Goal: Task Accomplishment & Management: Complete application form

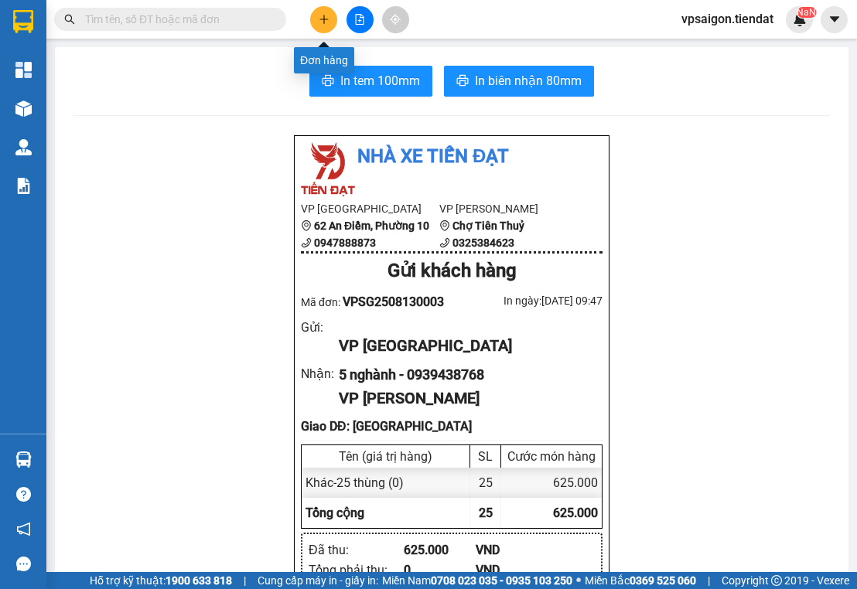
click at [321, 18] on icon "plus" at bounding box center [324, 19] width 11 height 11
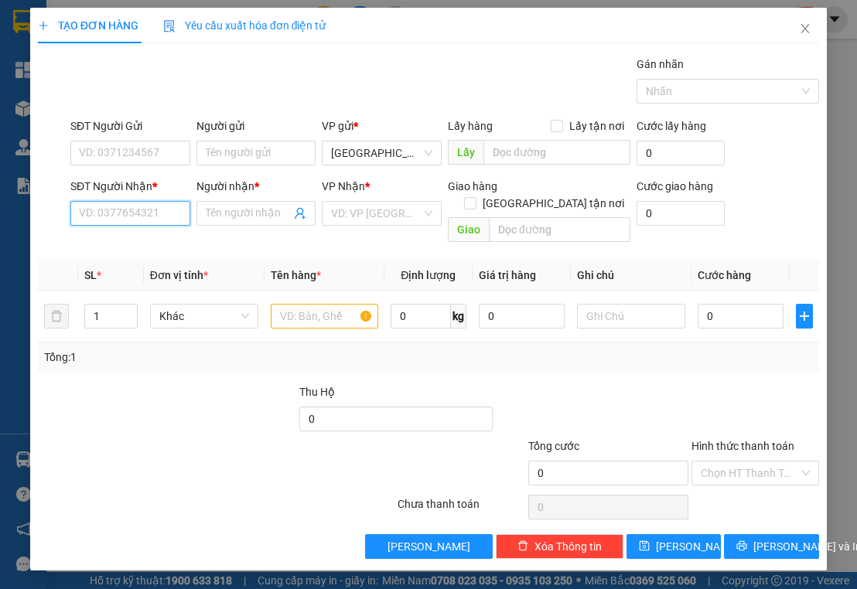
click at [133, 216] on input "SĐT Người Nhận *" at bounding box center [130, 213] width 120 height 25
type input "0"
click at [164, 247] on div "0989177986 - như" at bounding box center [130, 243] width 101 height 17
type input "0989177986"
type input "như"
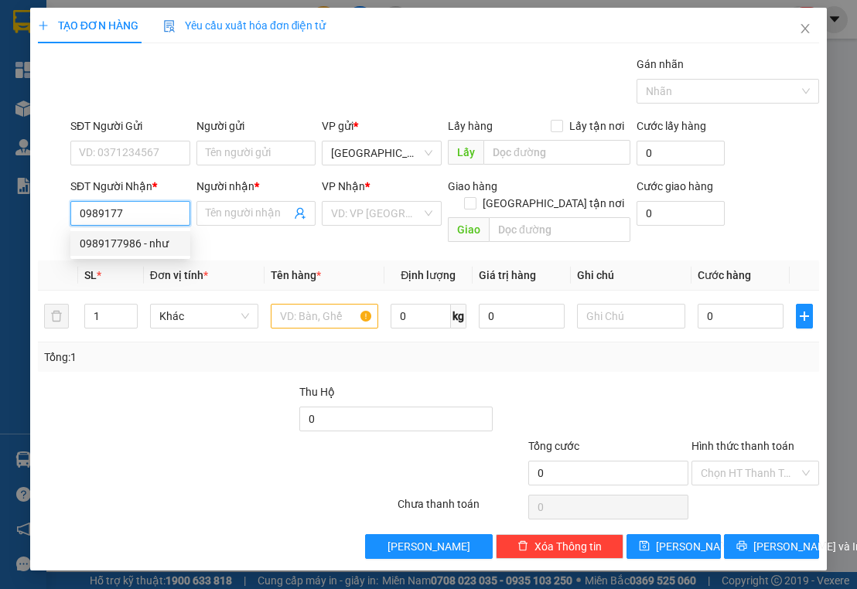
type input "tram y tế tường đa"
type input "70.000"
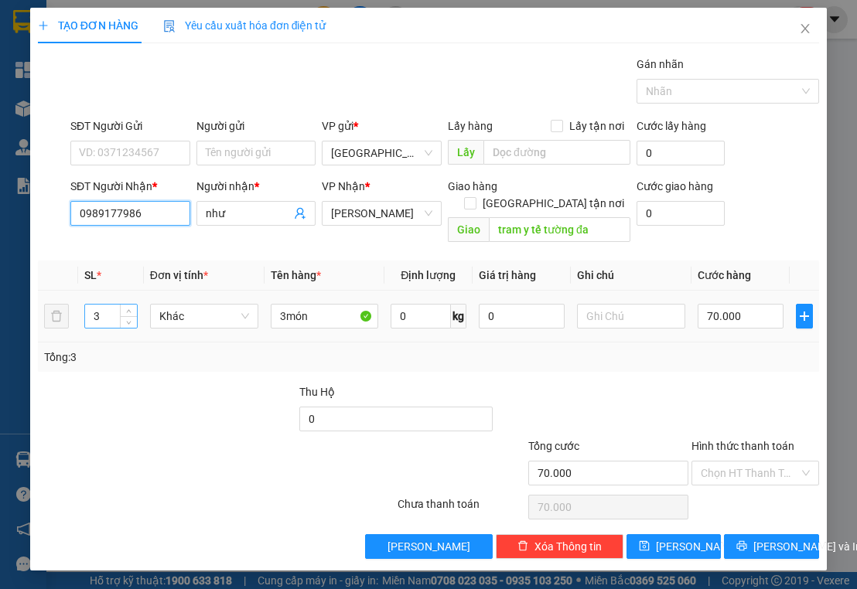
type input "0989177986"
click at [110, 305] on input "3" at bounding box center [111, 316] width 52 height 23
type input "1"
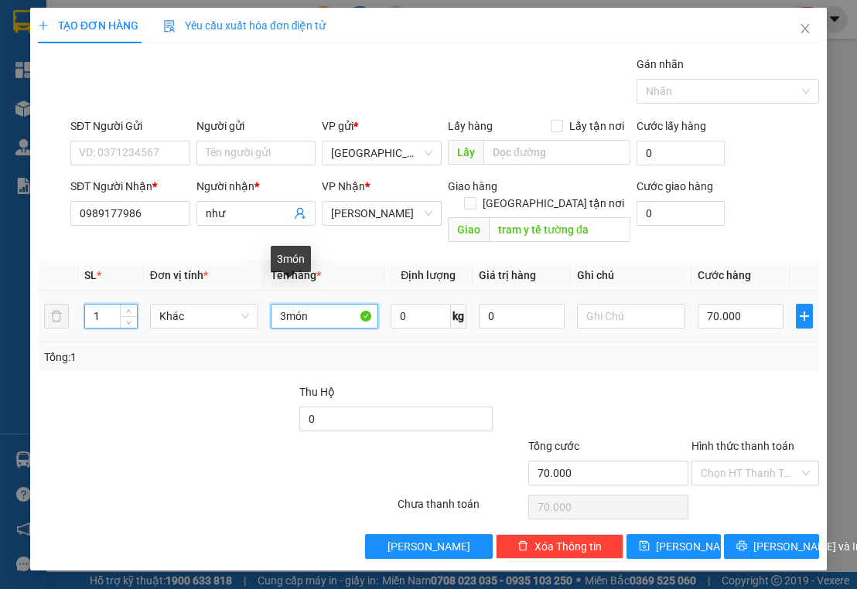
click at [318, 304] on input "3món" at bounding box center [325, 316] width 108 height 25
type input "3"
type input "hô sơ"
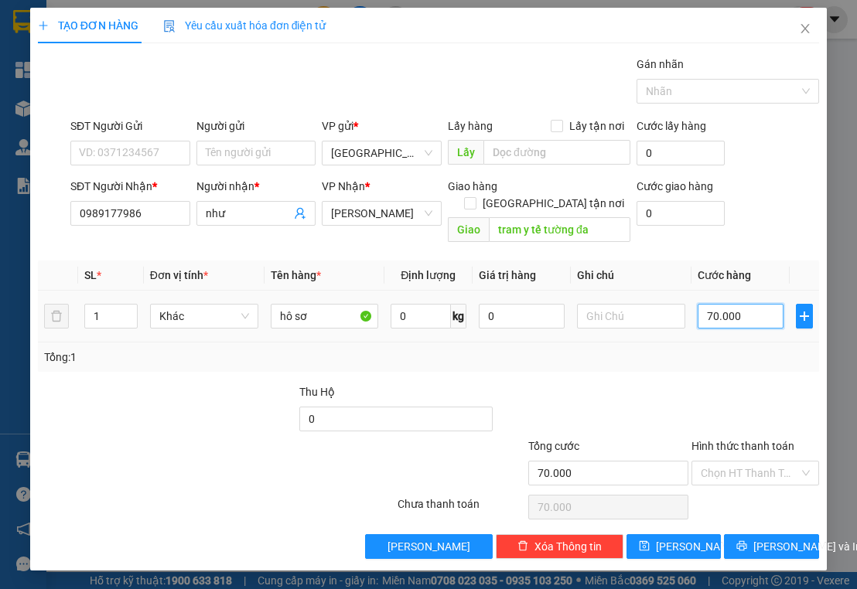
click at [761, 304] on input "70.000" at bounding box center [741, 316] width 86 height 25
type input "0"
type input "3"
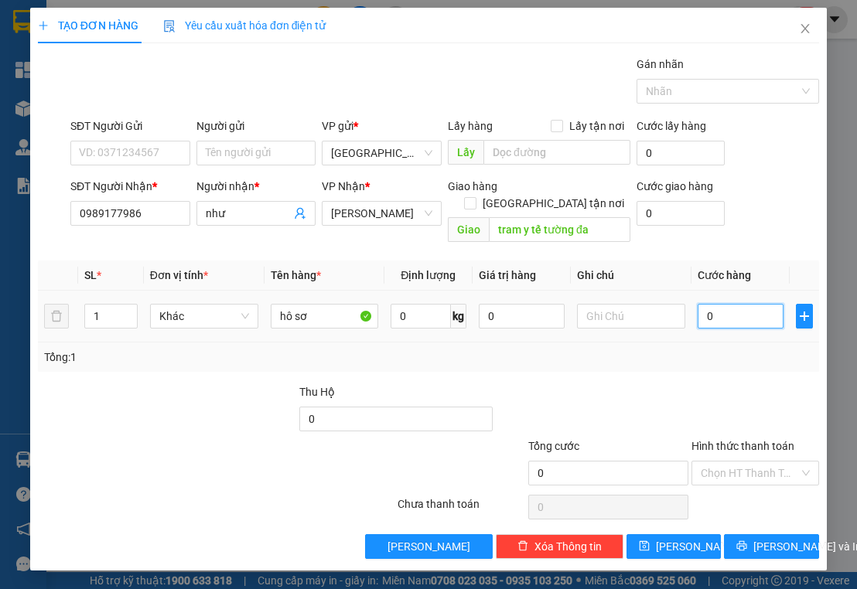
type input "3"
type input "03"
type input "30"
type input "030"
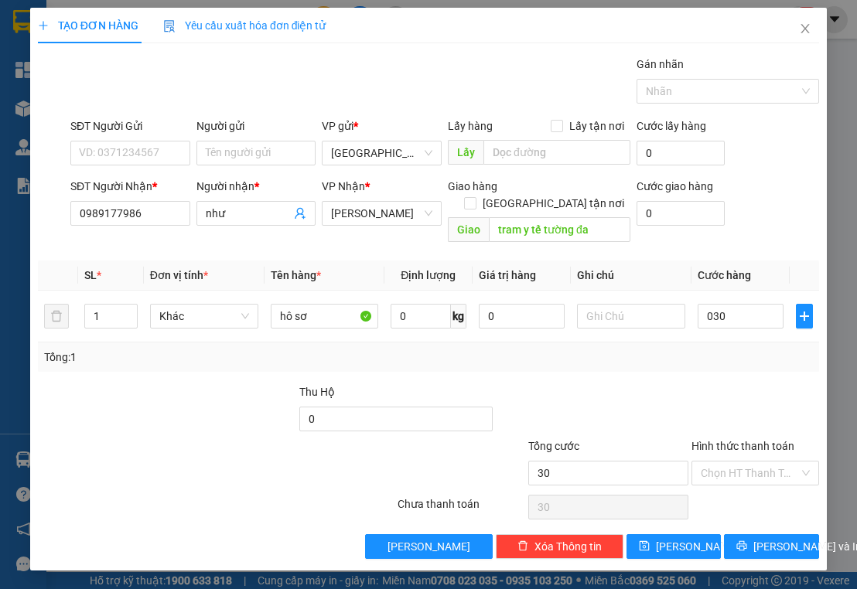
type input "30.000"
click at [677, 384] on div at bounding box center [592, 411] width 196 height 54
click at [736, 462] on input "Hình thức thanh toán" at bounding box center [750, 473] width 98 height 23
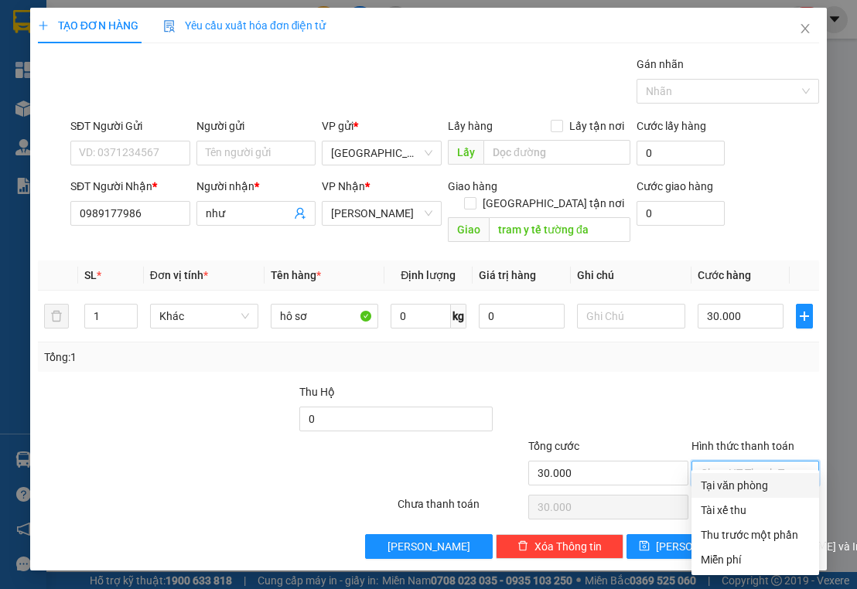
click at [746, 483] on div "Tại văn phòng" at bounding box center [755, 485] width 109 height 17
type input "0"
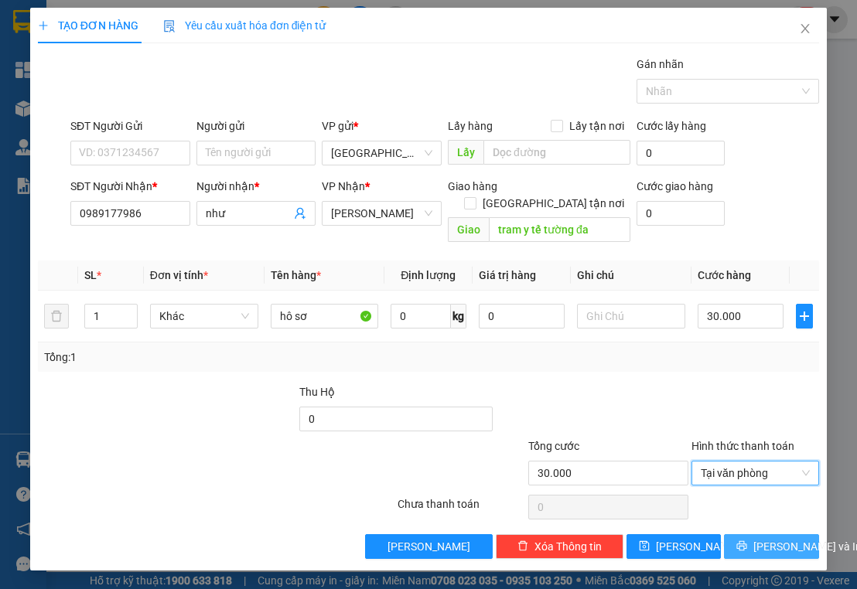
click at [756, 535] on button "[PERSON_NAME] và In" at bounding box center [771, 546] width 95 height 25
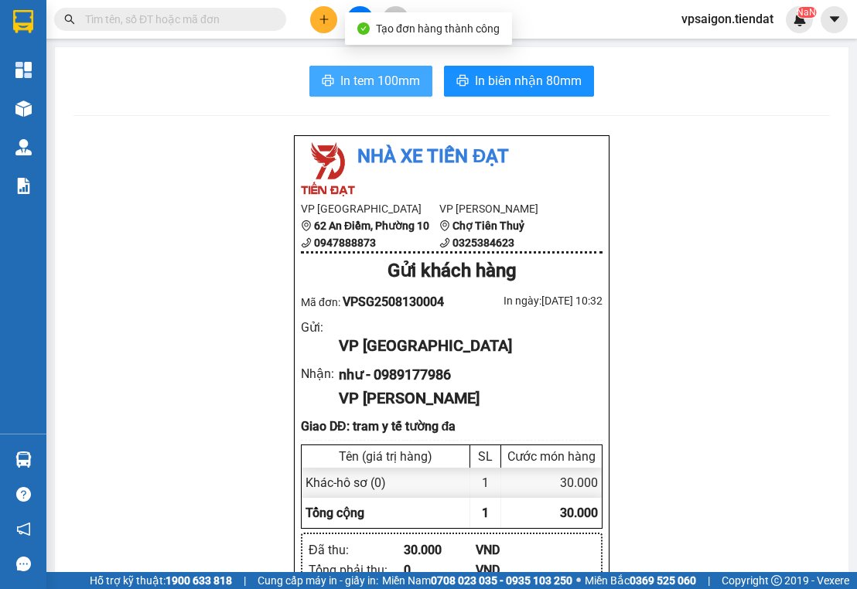
click at [402, 87] on span "In tem 100mm" at bounding box center [380, 80] width 80 height 19
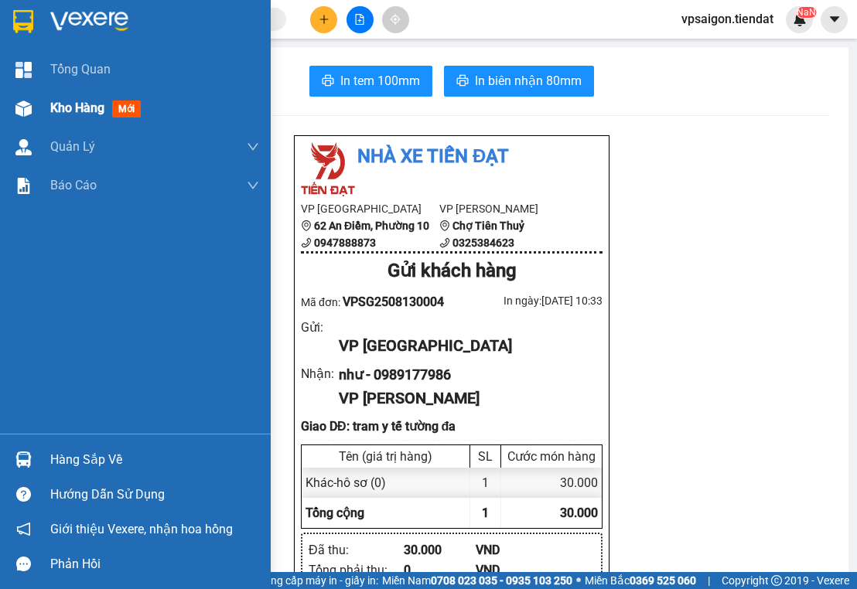
click at [77, 108] on span "Kho hàng" at bounding box center [77, 108] width 54 height 15
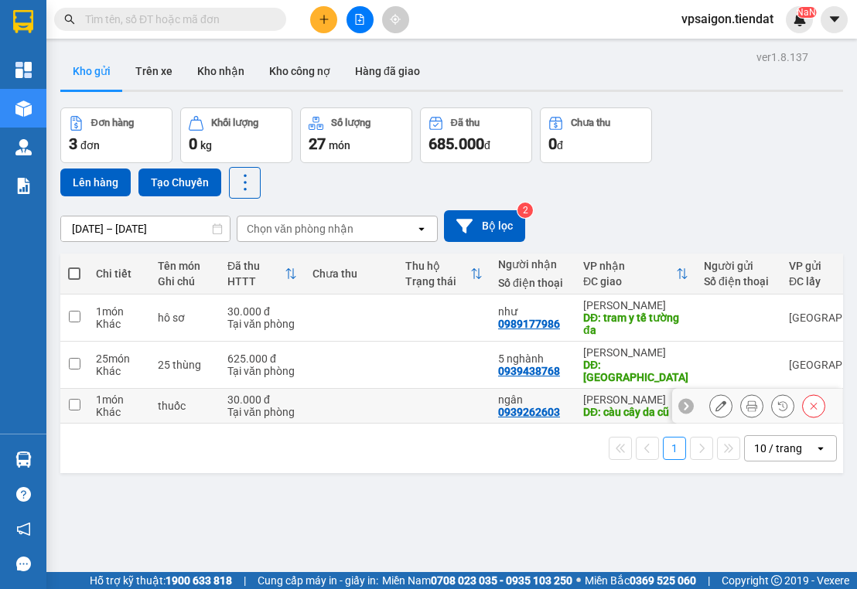
click at [75, 399] on input "checkbox" at bounding box center [75, 405] width 12 height 12
checkbox input "true"
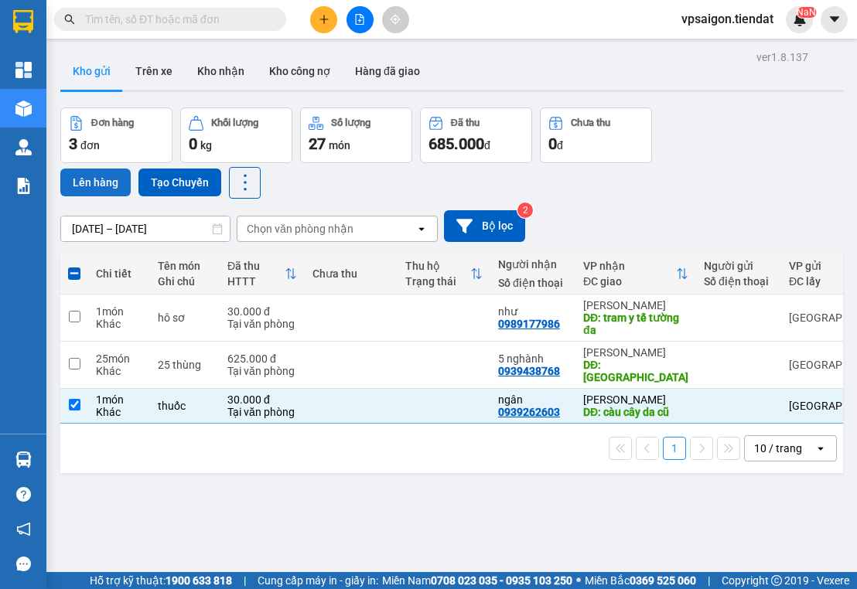
click at [111, 179] on button "Lên hàng" at bounding box center [95, 183] width 70 height 28
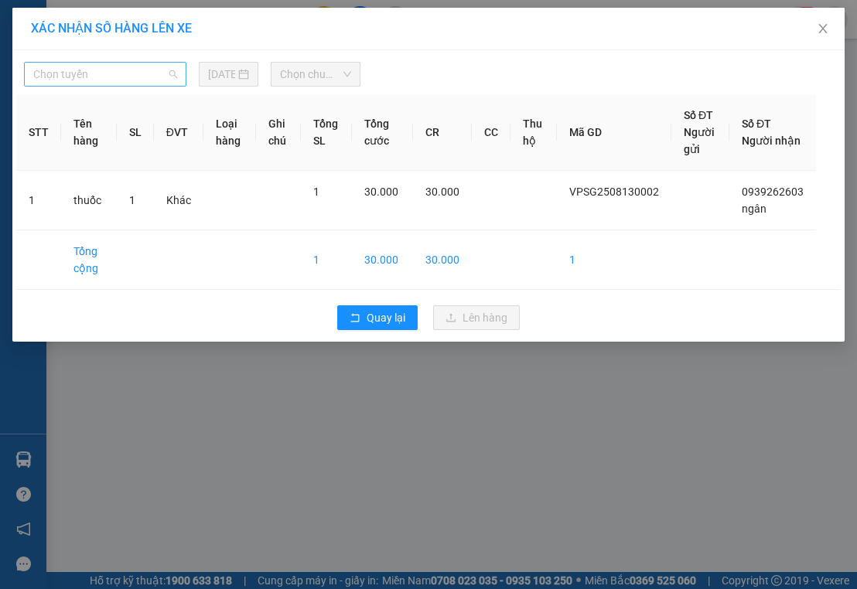
click at [135, 77] on span "Chọn tuyến" at bounding box center [105, 74] width 144 height 23
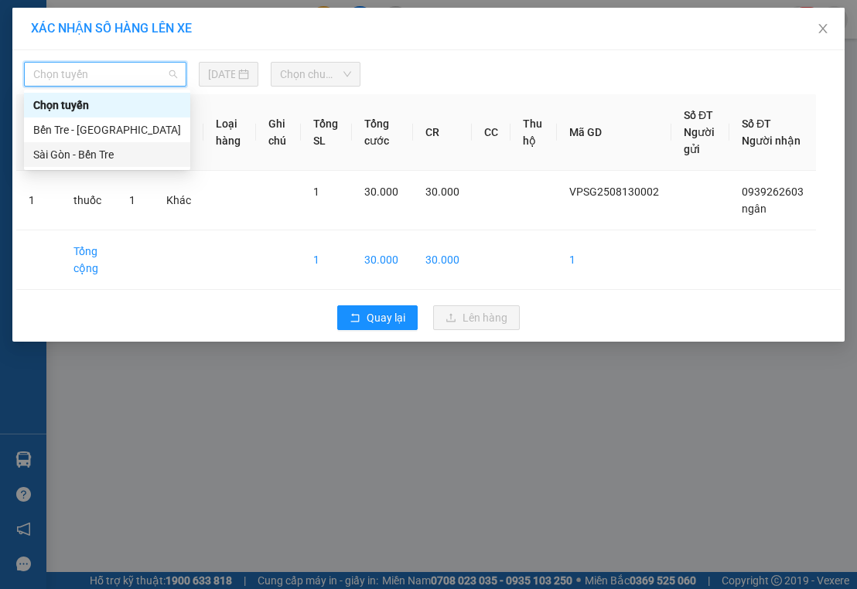
click at [118, 150] on div "Sài Gòn - Bến Tre" at bounding box center [107, 154] width 148 height 17
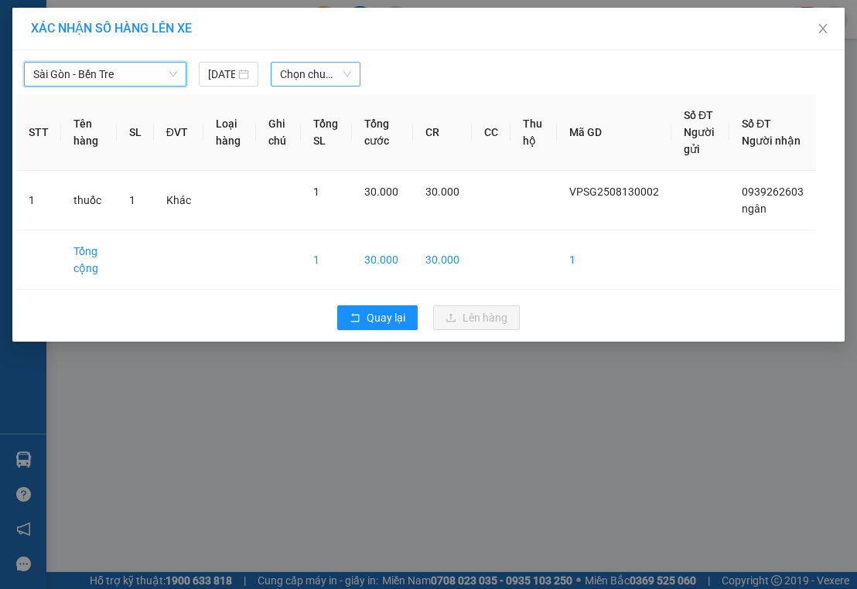
click at [297, 73] on span "Chọn chuyến" at bounding box center [315, 74] width 71 height 23
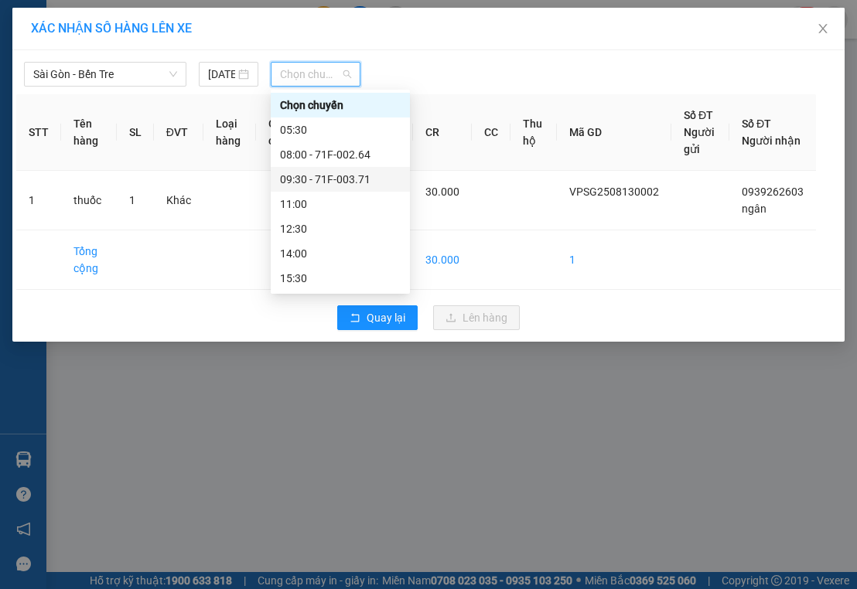
click at [349, 179] on div "09:30 - 71F-003.71" at bounding box center [340, 179] width 121 height 17
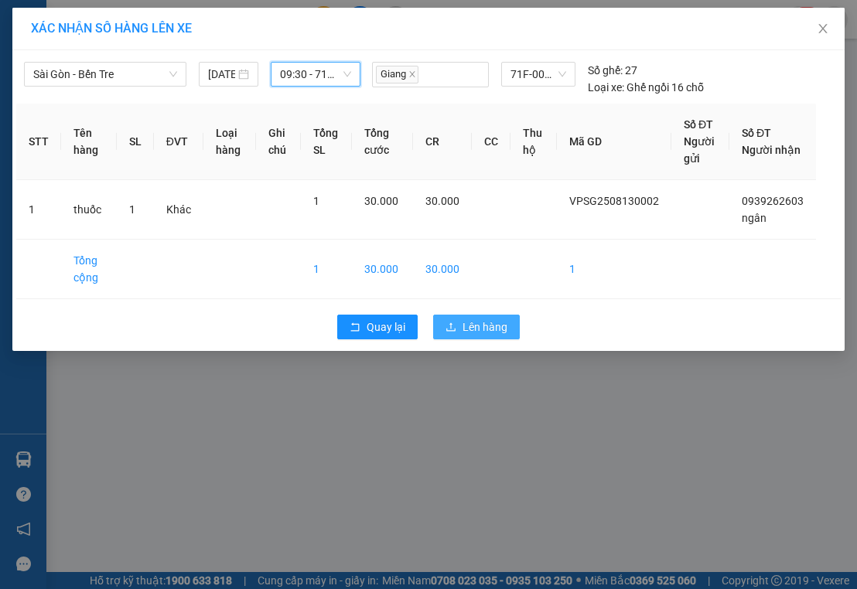
click at [498, 328] on span "Lên hàng" at bounding box center [484, 327] width 45 height 17
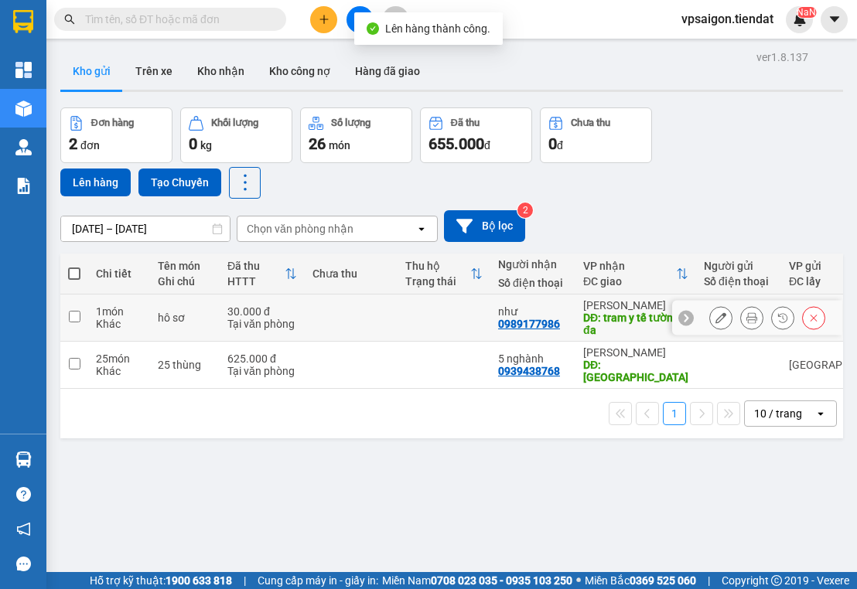
click at [520, 323] on div "0989177986" at bounding box center [529, 324] width 62 height 12
copy div "0989177986"
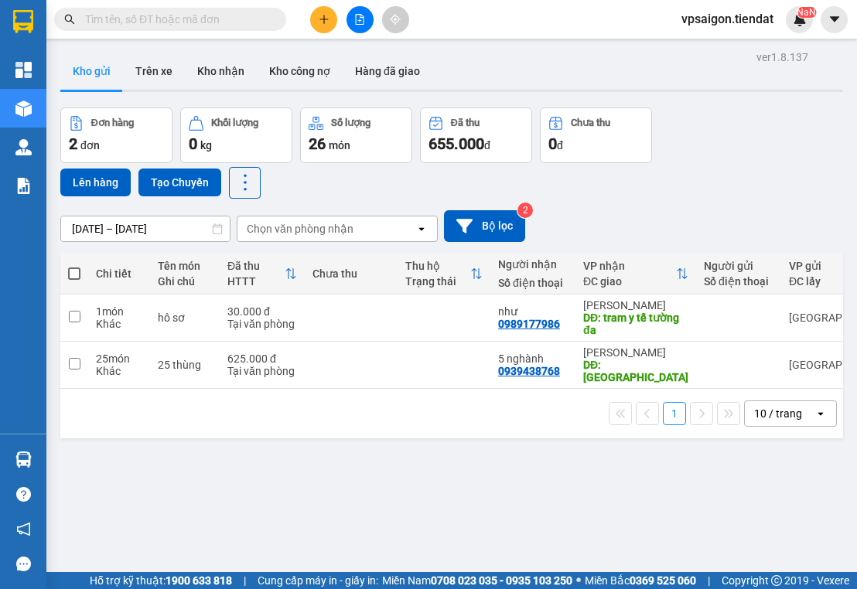
click at [273, 510] on div "ver 1.8.137 Kho gửi Trên xe Kho nhận Kho công nợ Hàng đã giao Đơn hàng 2 đơn Kh…" at bounding box center [451, 340] width 795 height 589
click at [71, 358] on input "checkbox" at bounding box center [75, 364] width 12 height 12
checkbox input "true"
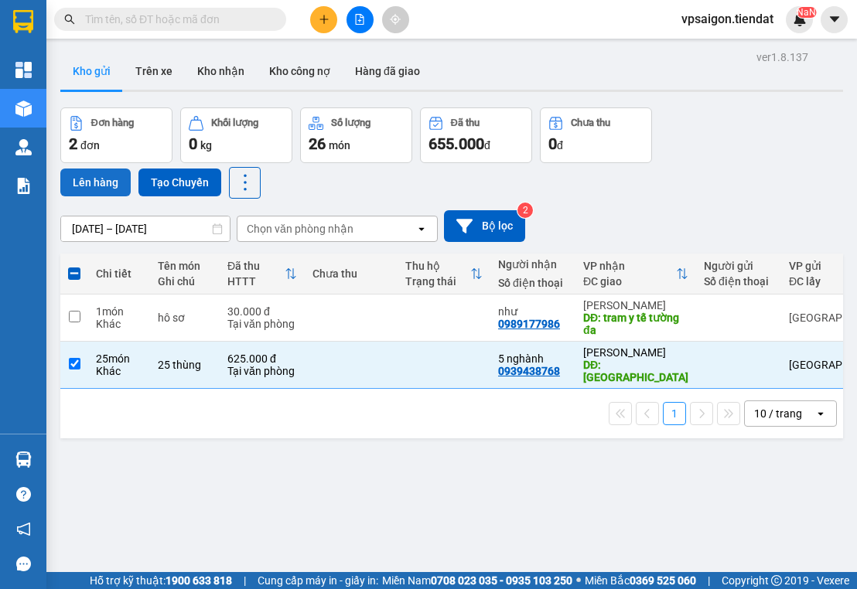
click at [97, 183] on button "Lên hàng" at bounding box center [95, 183] width 70 height 28
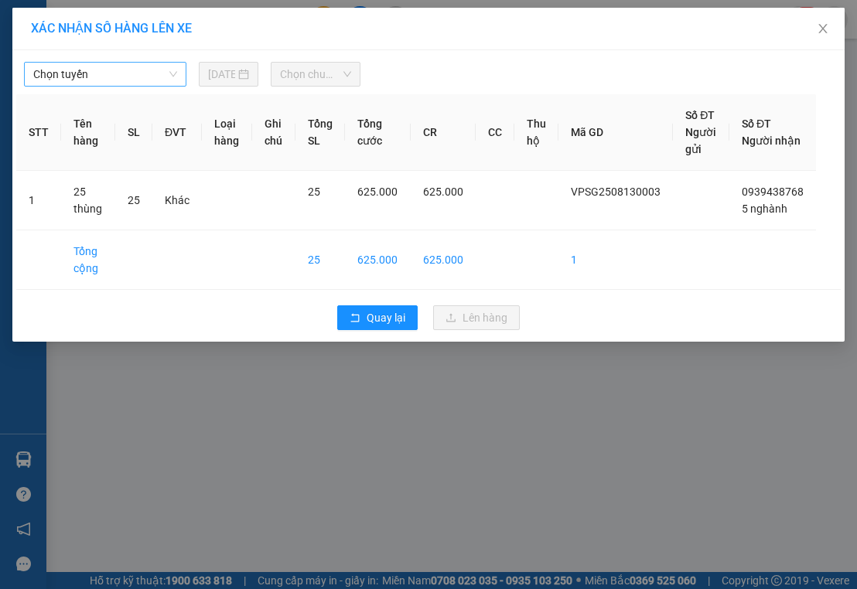
click at [147, 72] on span "Chọn tuyến" at bounding box center [105, 74] width 144 height 23
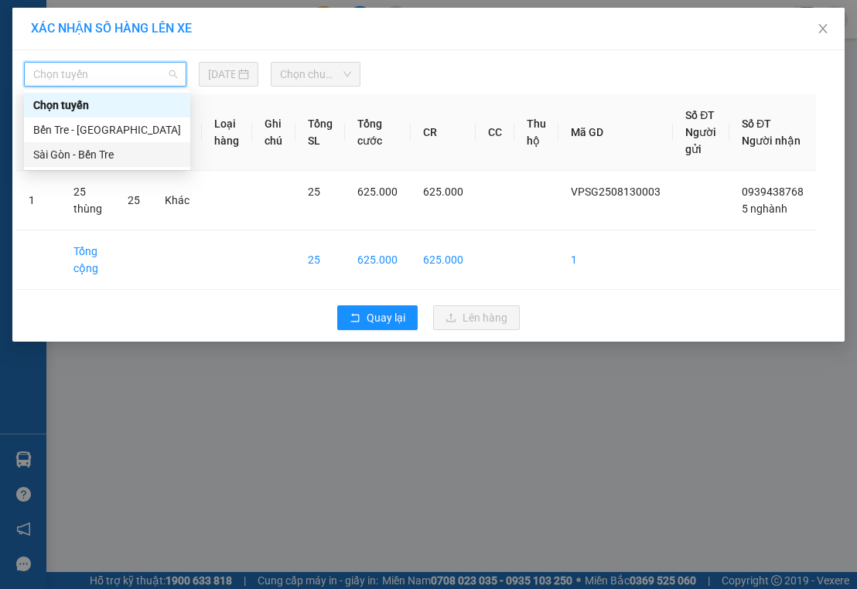
click at [161, 150] on div "Sài Gòn - Bến Tre" at bounding box center [107, 154] width 148 height 17
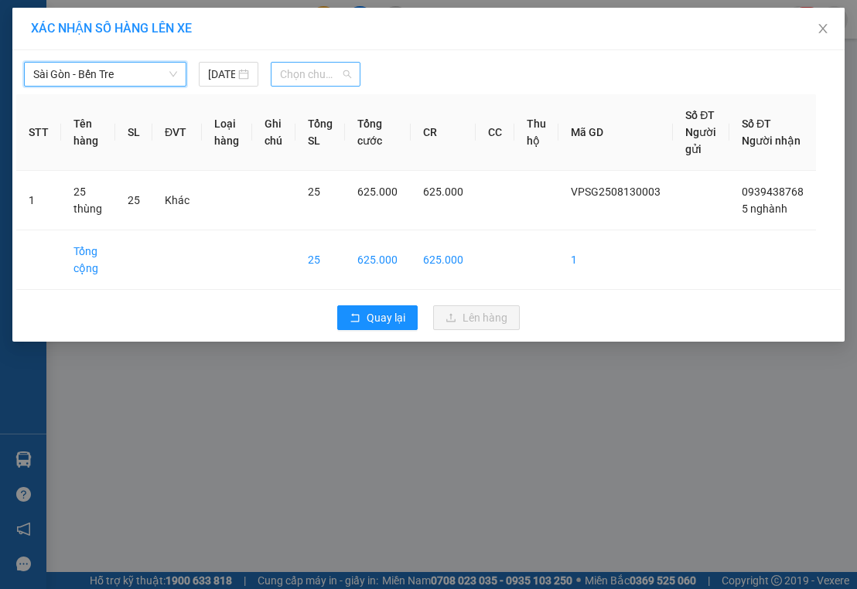
click at [323, 69] on span "Chọn chuyến" at bounding box center [315, 74] width 71 height 23
click at [270, 399] on div "XÁC NHẬN SỐ HÀNG LÊN XE [GEOGRAPHIC_DATA] - Bến Tre [DATE] Chọn chuyến STT Tên …" at bounding box center [428, 294] width 857 height 589
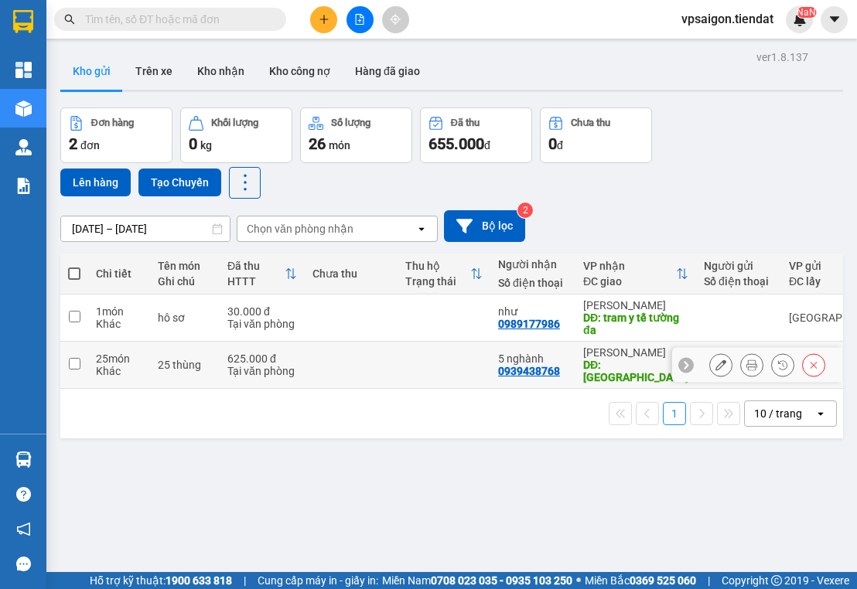
click at [71, 358] on input "checkbox" at bounding box center [75, 364] width 12 height 12
checkbox input "true"
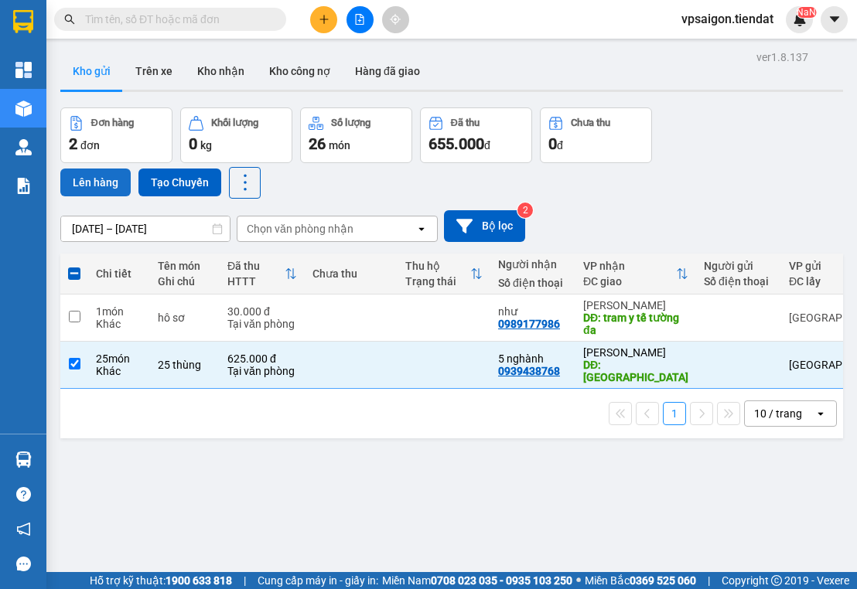
click at [114, 185] on button "Lên hàng" at bounding box center [95, 183] width 70 height 28
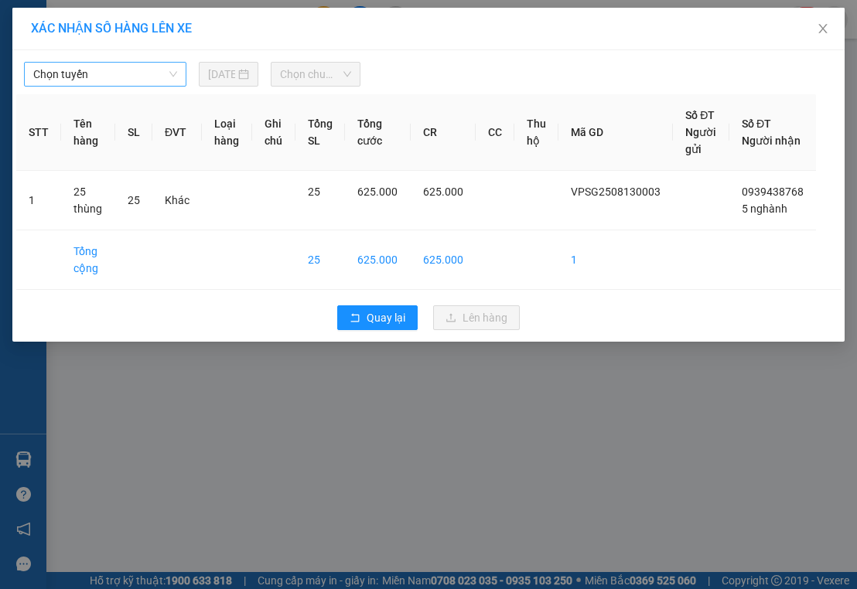
click at [136, 77] on span "Chọn tuyến" at bounding box center [105, 74] width 144 height 23
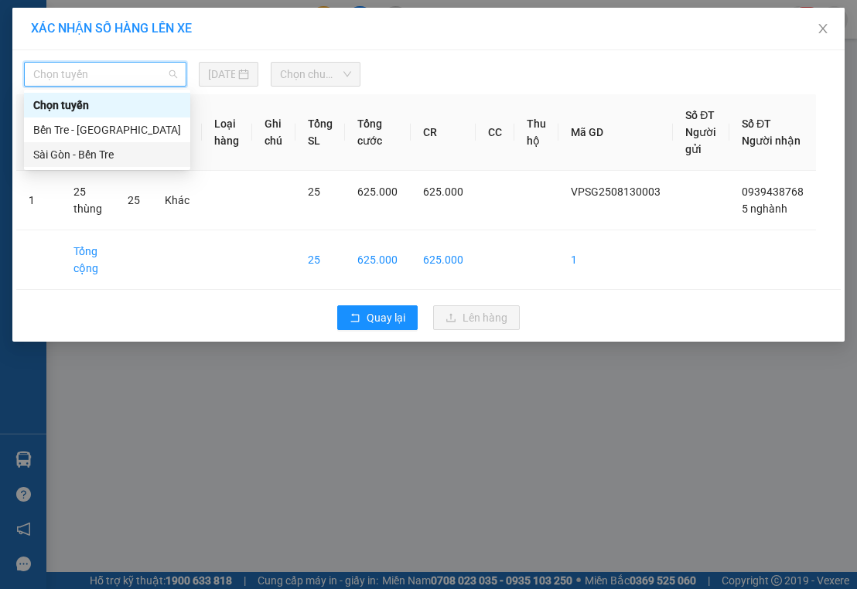
click at [124, 158] on div "Sài Gòn - Bến Tre" at bounding box center [107, 154] width 148 height 17
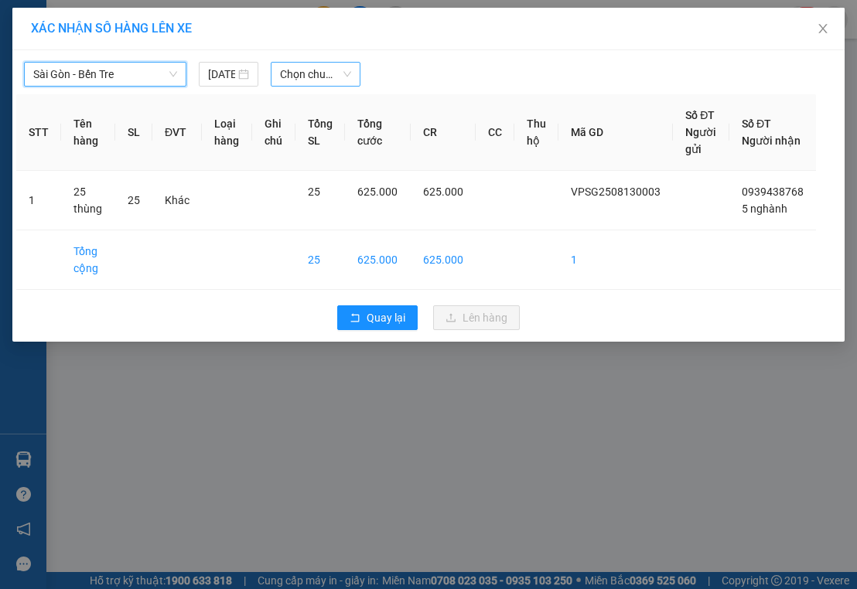
click at [333, 77] on span "Chọn chuyến" at bounding box center [315, 74] width 71 height 23
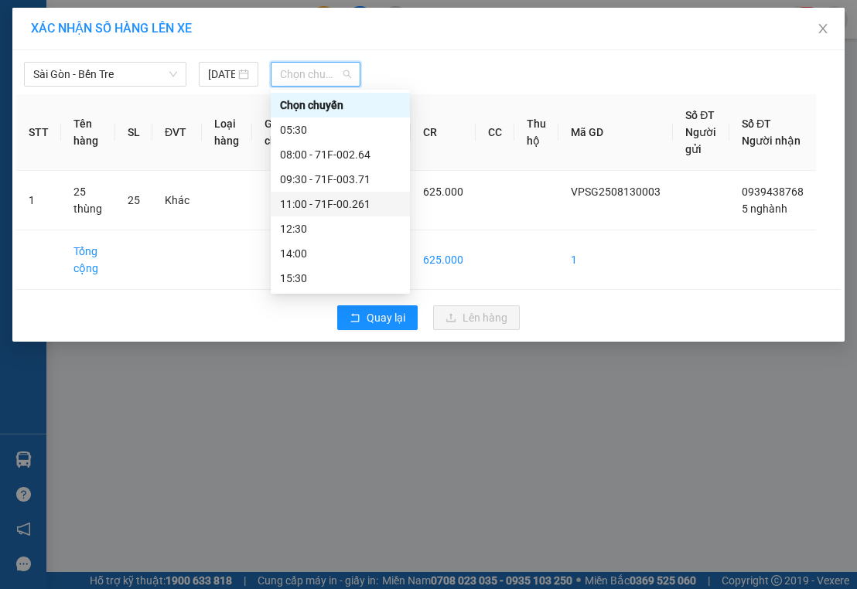
click at [360, 202] on div "11:00 - 71F-00.261" at bounding box center [340, 204] width 121 height 17
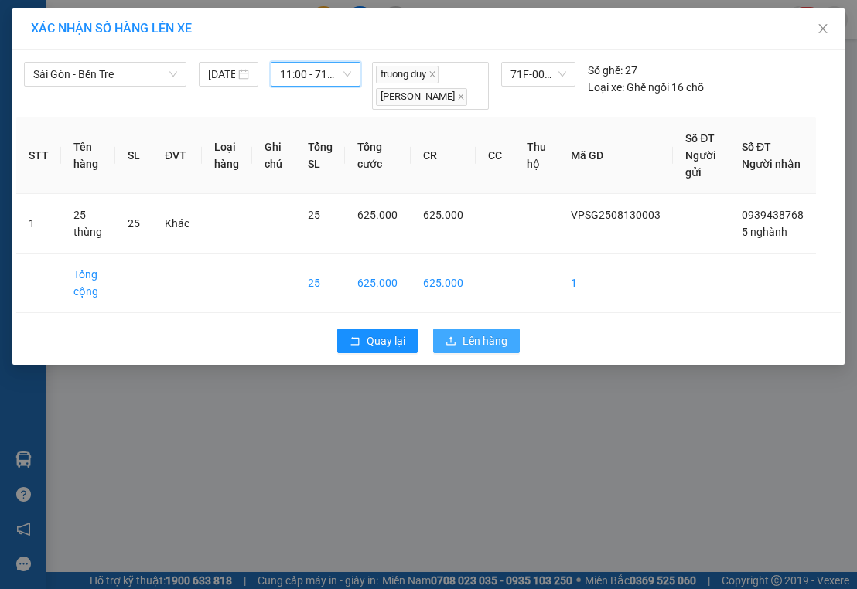
click at [483, 343] on span "Lên hàng" at bounding box center [484, 341] width 45 height 17
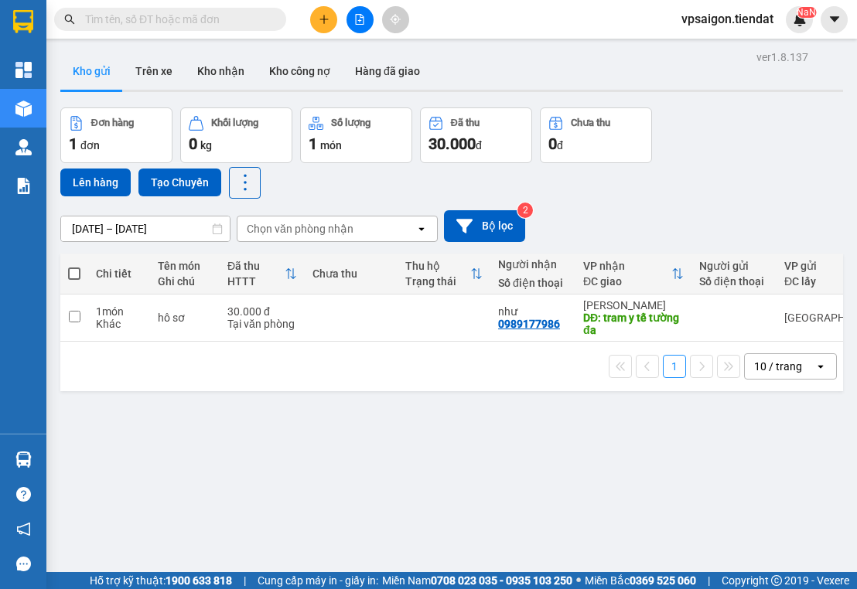
click at [258, 442] on div "ver 1.8.137 Kho gửi Trên xe Kho nhận Kho công nợ Hàng đã giao Đơn hàng 1 đơn Kh…" at bounding box center [451, 340] width 795 height 589
click at [325, 15] on icon "plus" at bounding box center [324, 19] width 11 height 11
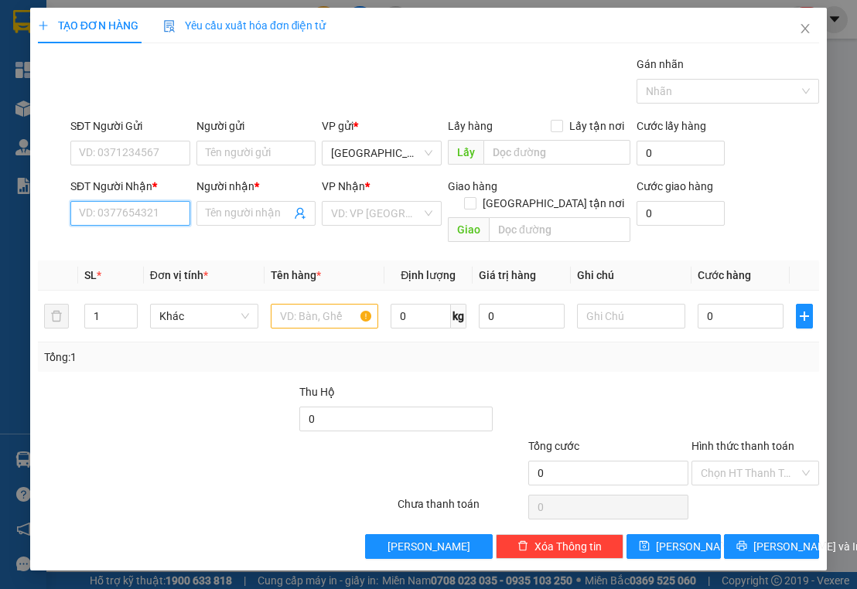
click at [139, 210] on input "SĐT Người Nhận *" at bounding box center [130, 213] width 120 height 25
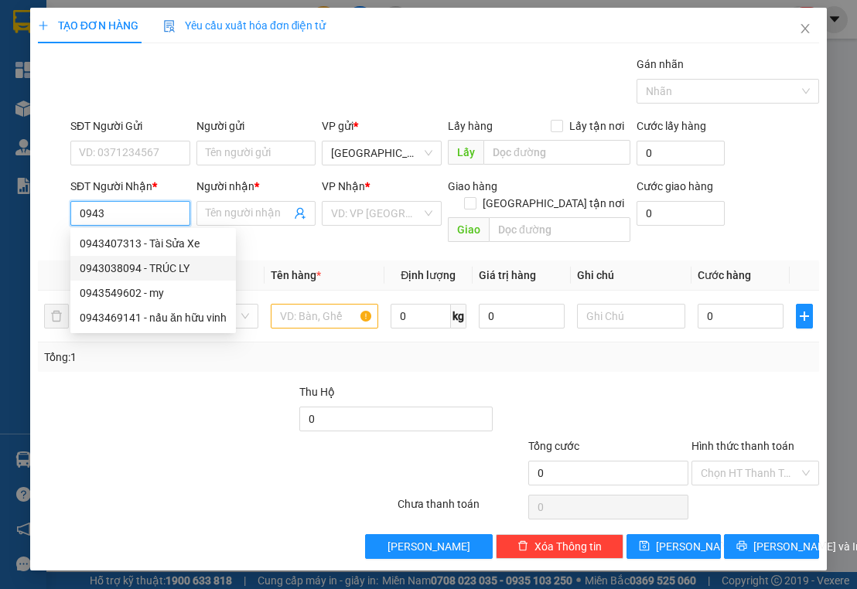
click at [155, 272] on div "0943038094 - TRÚC LY" at bounding box center [153, 268] width 147 height 17
type input "0943038094"
type input "TRÚC LY"
type input "50.000"
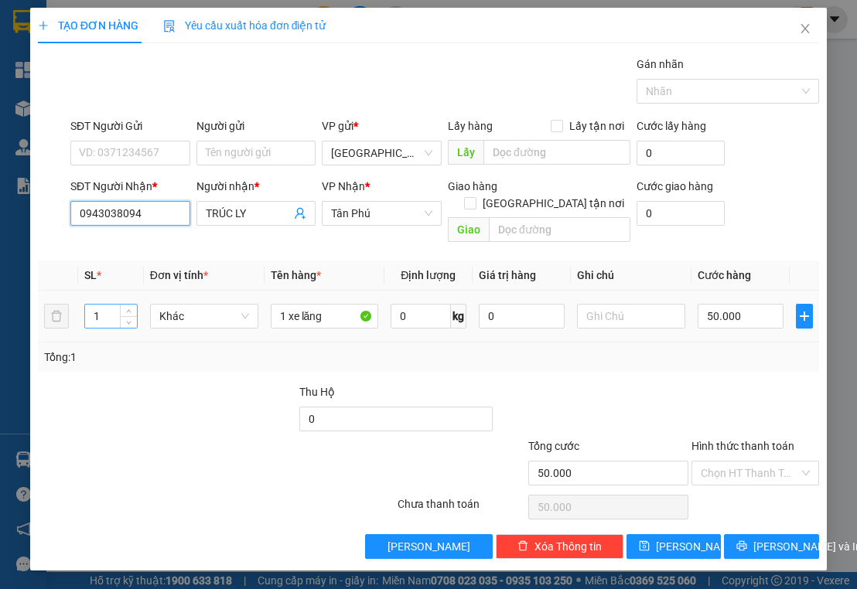
type input "0943038094"
click at [104, 305] on input "1" at bounding box center [111, 316] width 52 height 23
type input "7"
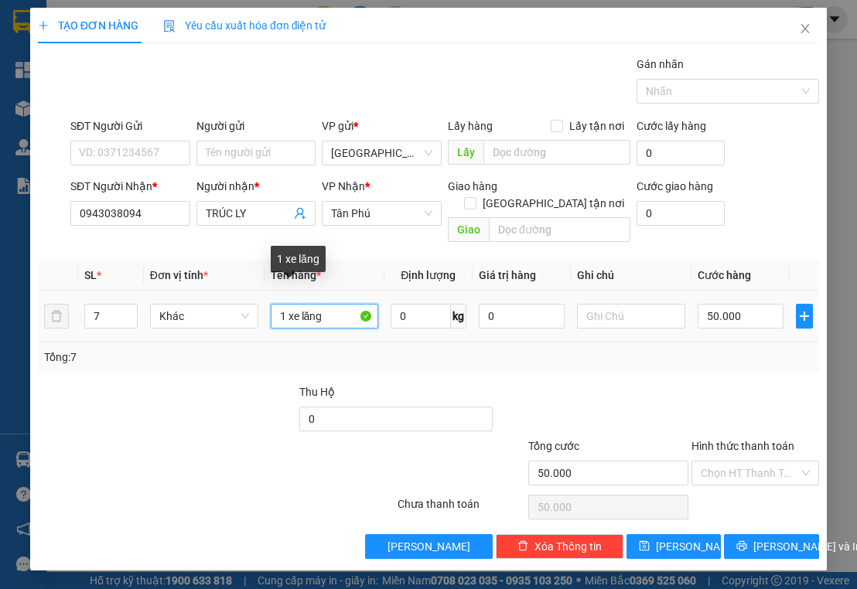
click at [344, 304] on input "1 xe lăng" at bounding box center [325, 316] width 108 height 25
type input "1"
type input "7 cây thang"
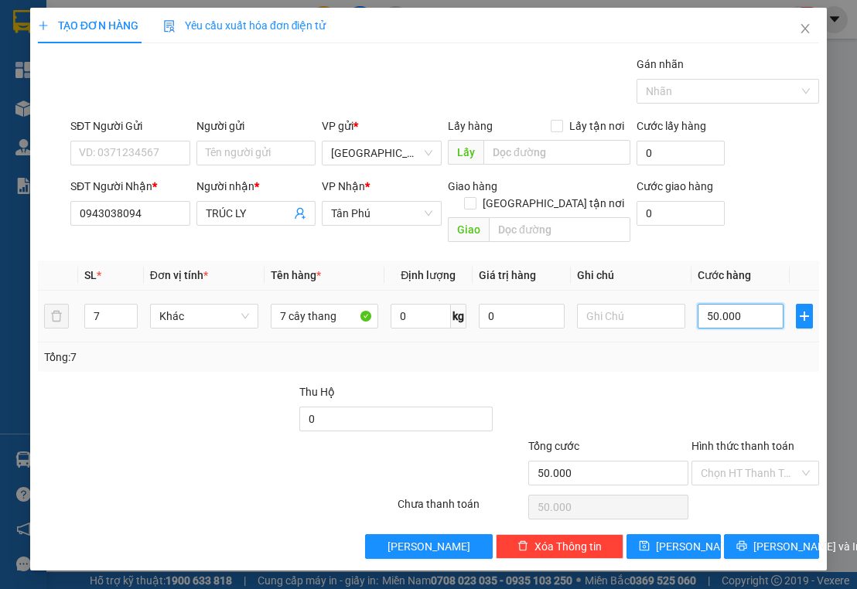
click at [761, 304] on input "50.000" at bounding box center [741, 316] width 86 height 25
type input "0"
type input "3"
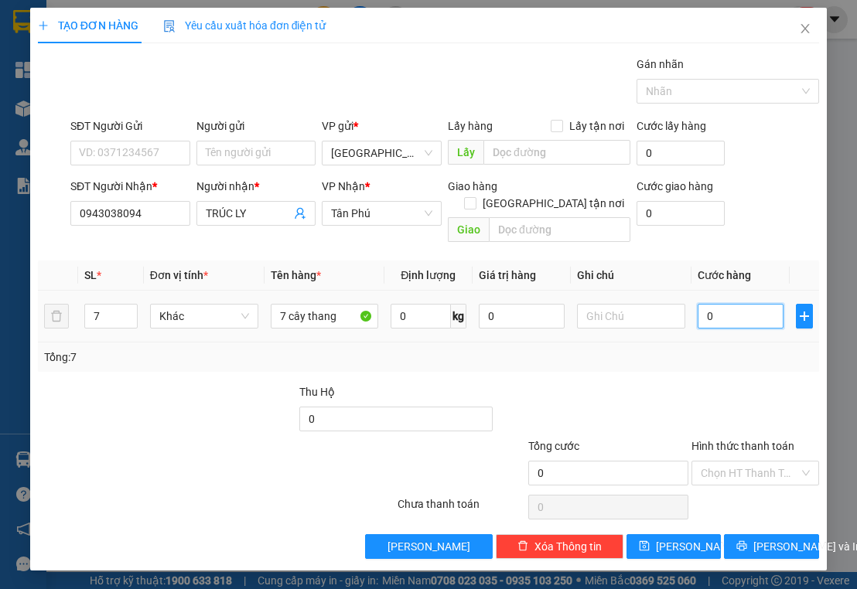
type input "3"
type input "03"
type input "35"
type input "035"
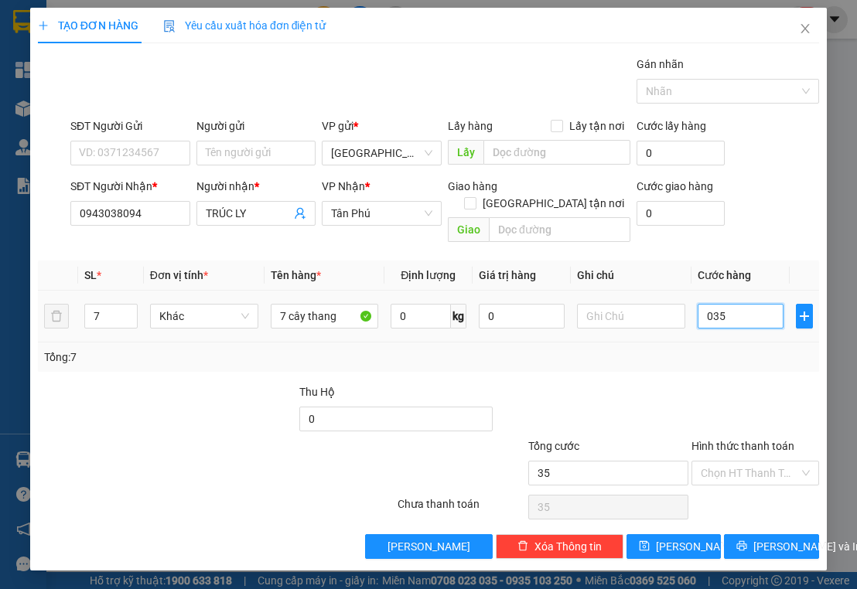
type input "350"
type input "0.350"
type input "350.000"
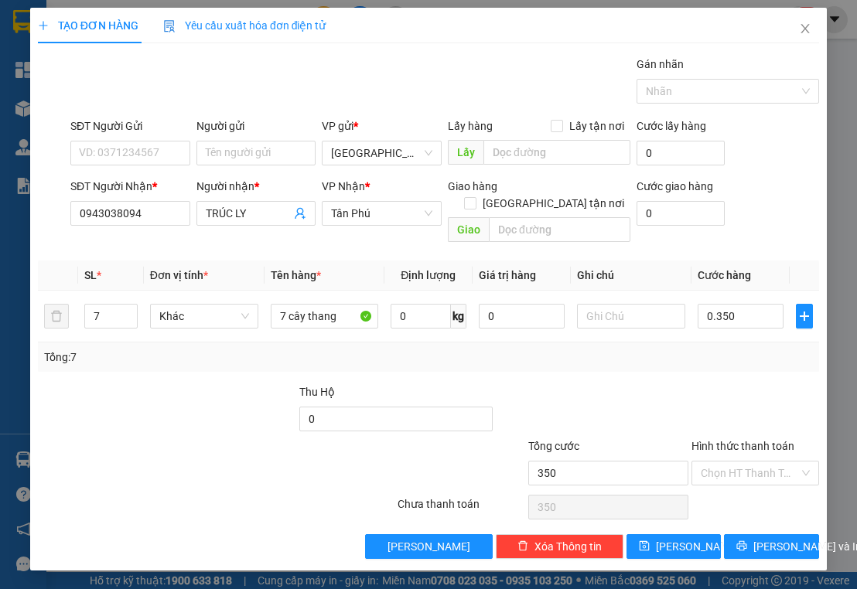
type input "350.000"
click at [715, 349] on div "Tổng: 7" at bounding box center [428, 357] width 769 height 17
click at [681, 93] on div at bounding box center [719, 91] width 159 height 19
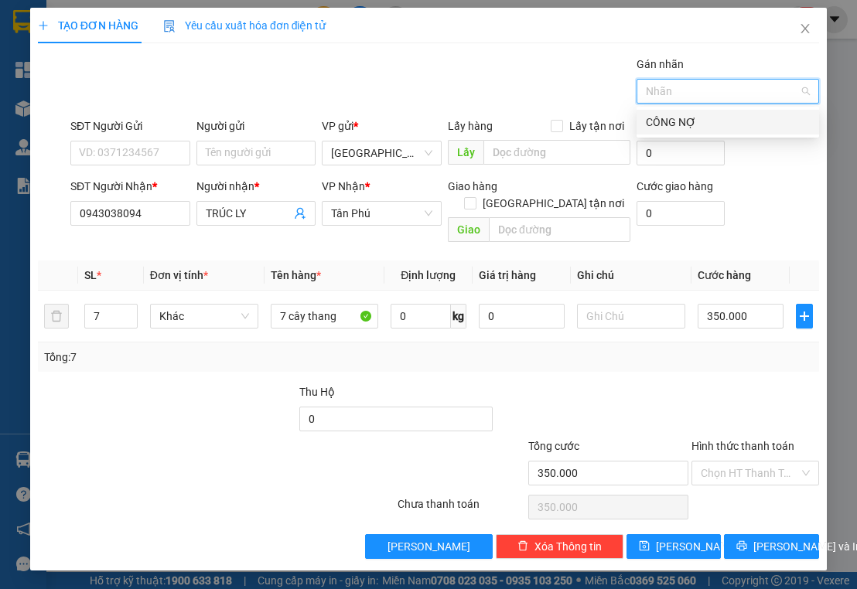
click at [677, 120] on div "CÔNG NỢ" at bounding box center [728, 122] width 164 height 17
click at [677, 354] on div "Transit Pickup Surcharge Ids Transit Deliver Surcharge Ids Transit Deliver Surc…" at bounding box center [428, 307] width 781 height 503
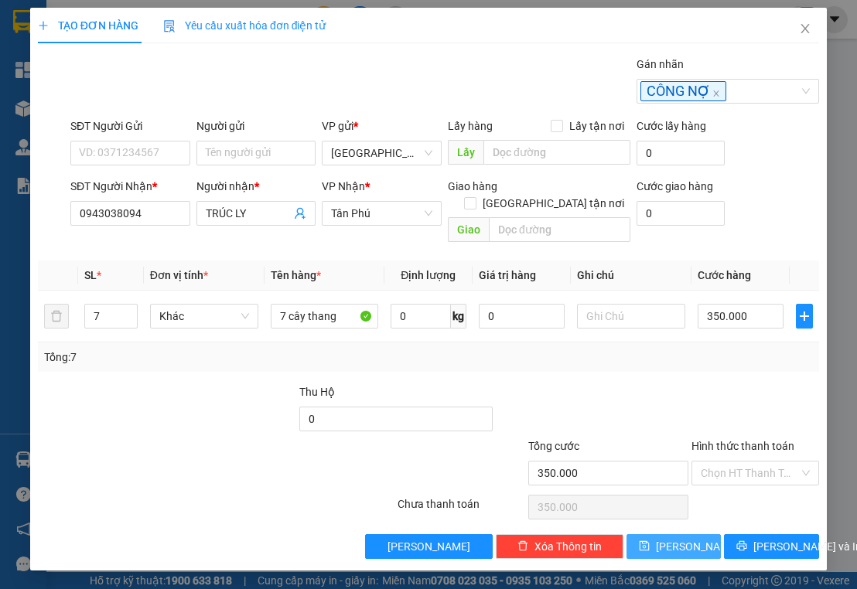
click at [678, 538] on span "[PERSON_NAME]" at bounding box center [697, 546] width 83 height 17
type input "0"
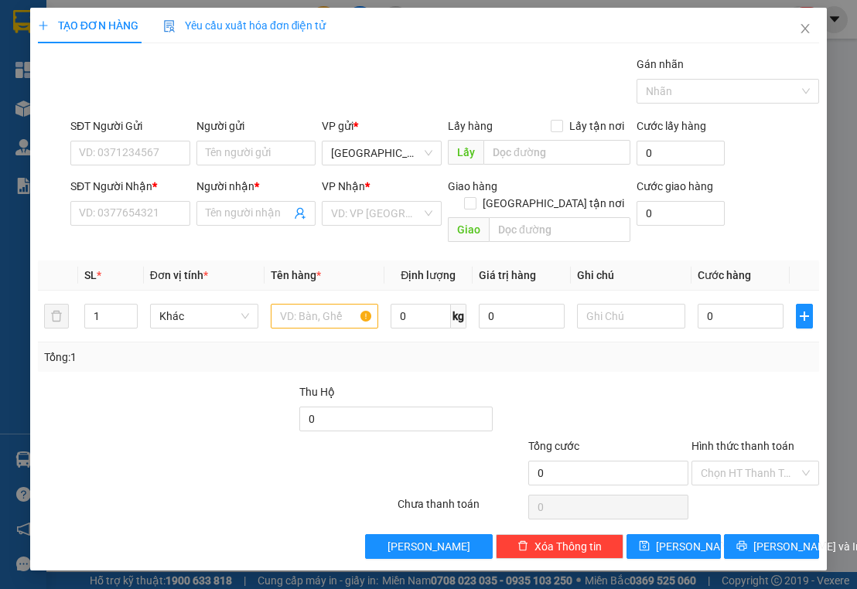
click at [210, 492] on div at bounding box center [216, 507] width 360 height 31
click at [805, 28] on icon "close" at bounding box center [805, 28] width 12 height 12
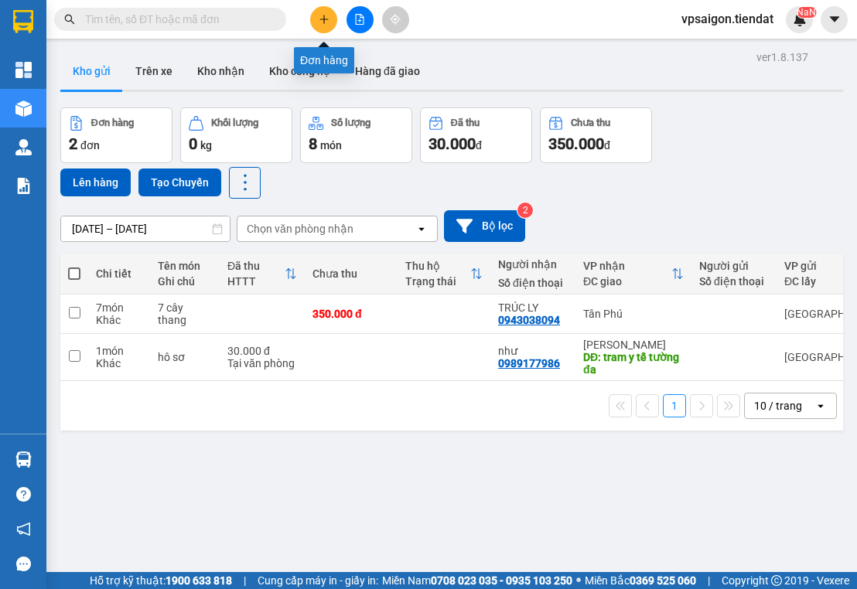
click at [324, 19] on icon "plus" at bounding box center [323, 19] width 1 height 9
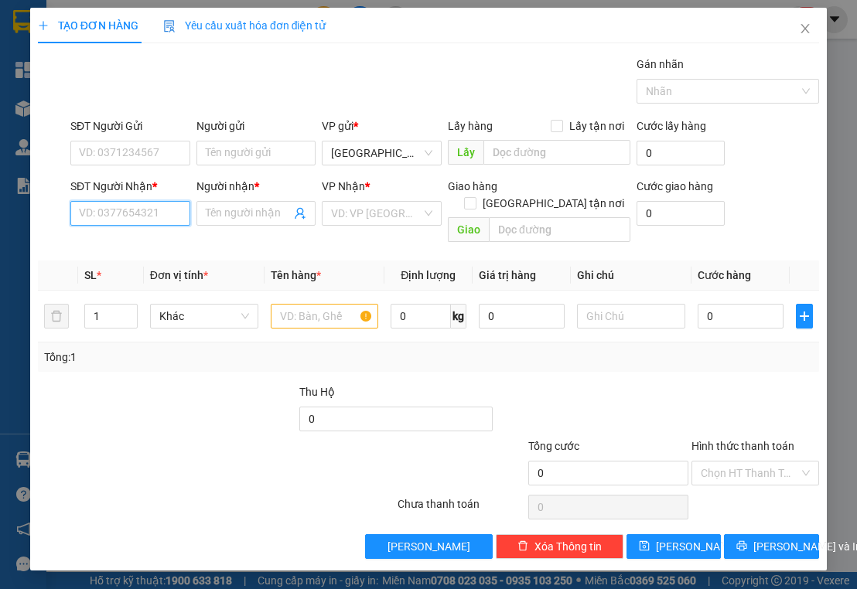
click at [150, 213] on input "SĐT Người Nhận *" at bounding box center [130, 213] width 120 height 25
click at [147, 149] on input "SĐT Người Gửi" at bounding box center [130, 153] width 120 height 25
type input "0908759040"
click at [142, 219] on input "SĐT Người Nhận *" at bounding box center [130, 213] width 120 height 25
type input "0776648966"
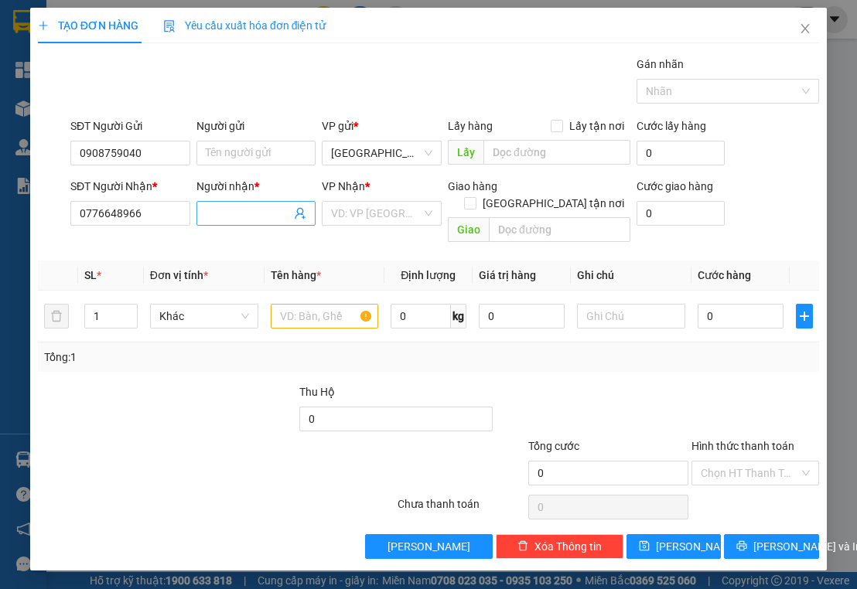
click at [229, 207] on input "Người nhận *" at bounding box center [249, 213] width 86 height 17
drag, startPoint x: 156, startPoint y: 213, endPoint x: 44, endPoint y: 221, distance: 112.5
click at [45, 221] on div "SĐT Người Nhận * 0776648966 0776648966 Người nhận * Tên người nhận VP Nhận * VD…" at bounding box center [428, 213] width 784 height 71
click at [155, 152] on input "0908759040" at bounding box center [130, 153] width 120 height 25
type input "0"
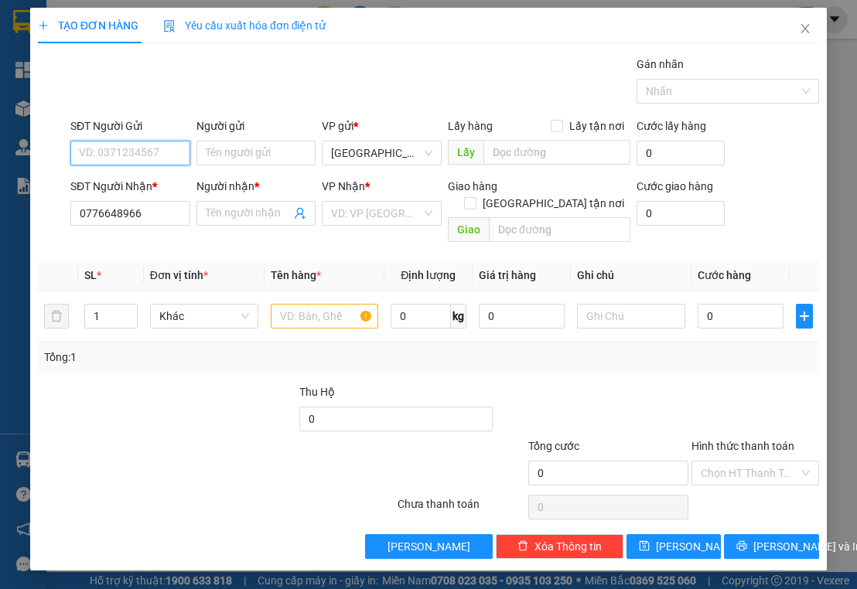
click at [155, 152] on input "SĐT Người Gửi" at bounding box center [130, 153] width 120 height 25
paste input "0776648966"
type input "0776648966"
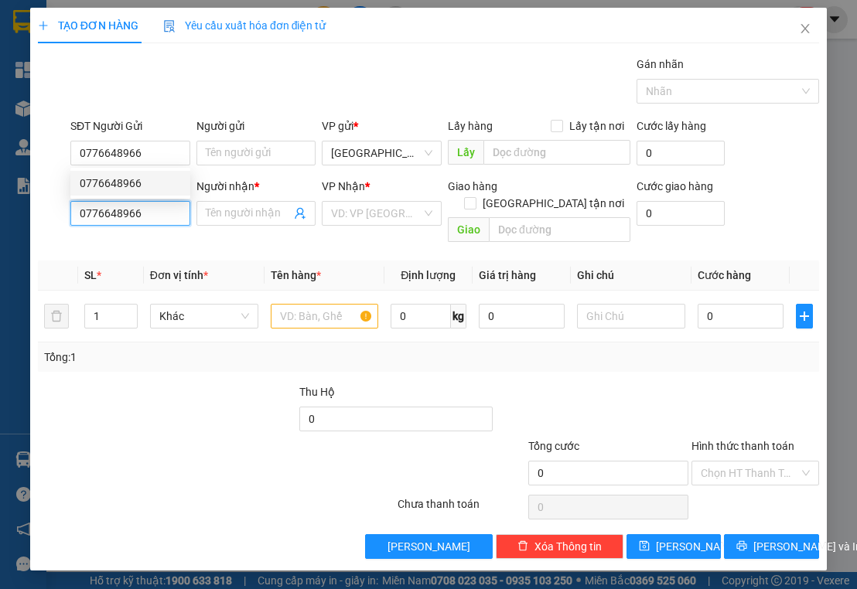
click at [156, 215] on input "0776648966" at bounding box center [130, 213] width 120 height 25
type input "0"
type input "0908759040"
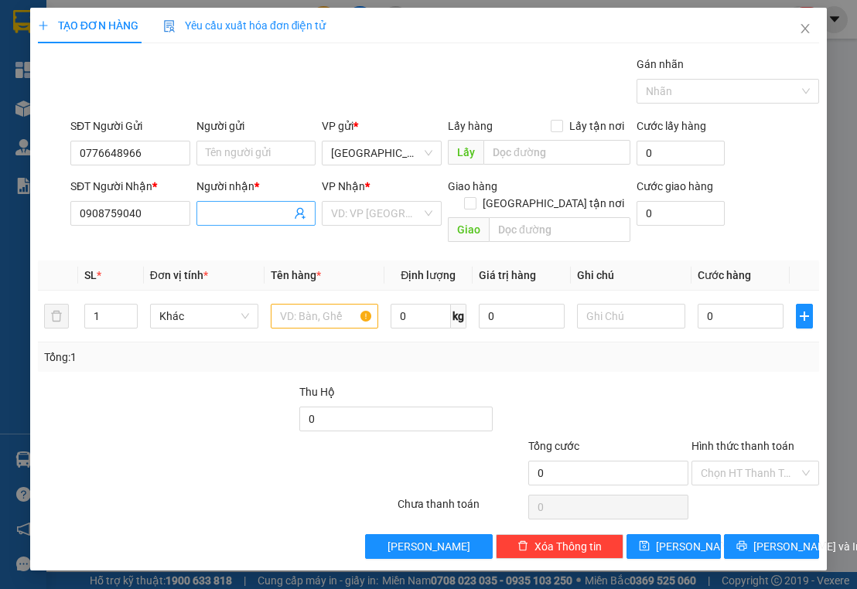
click at [238, 221] on span at bounding box center [256, 213] width 120 height 25
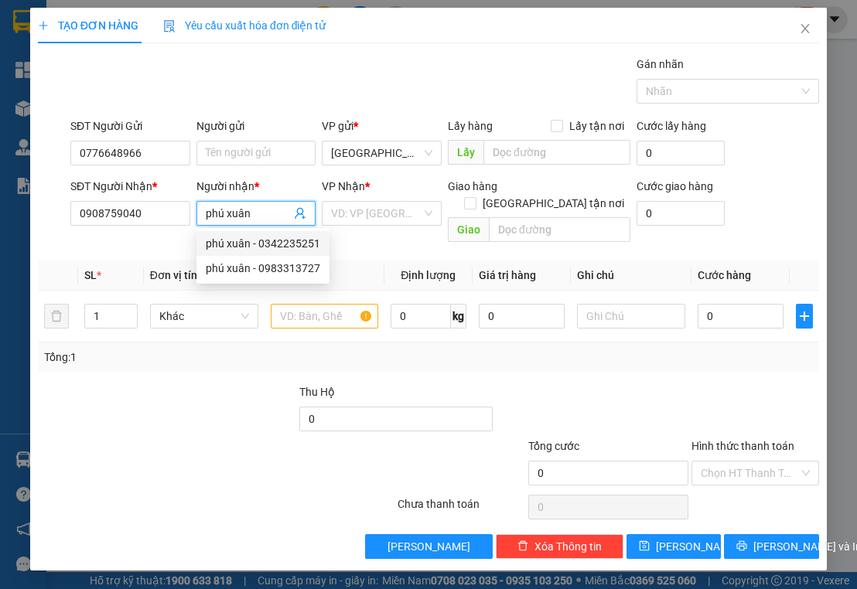
type input "phú xuân"
click at [565, 343] on div "Tổng: 1" at bounding box center [428, 357] width 781 height 29
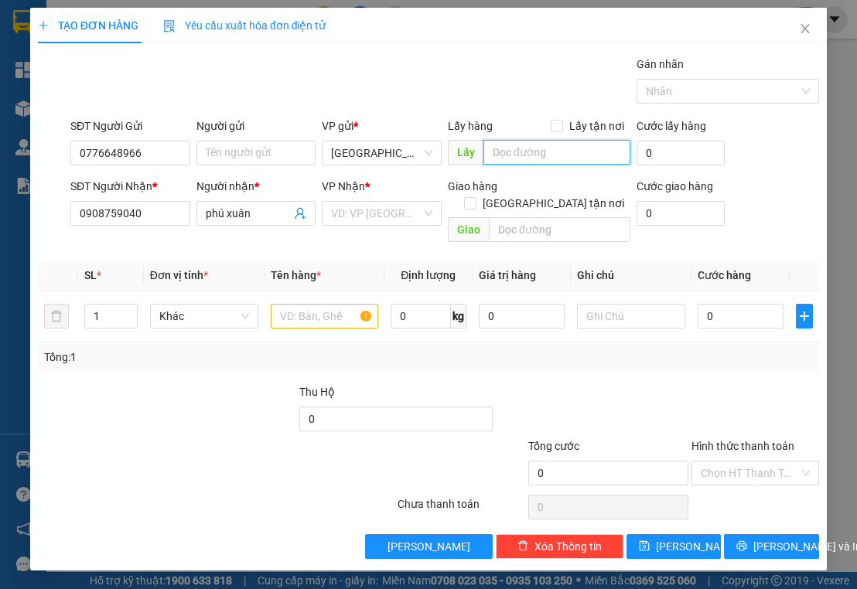
click at [513, 152] on input "text" at bounding box center [556, 152] width 147 height 25
type input "quận 1"
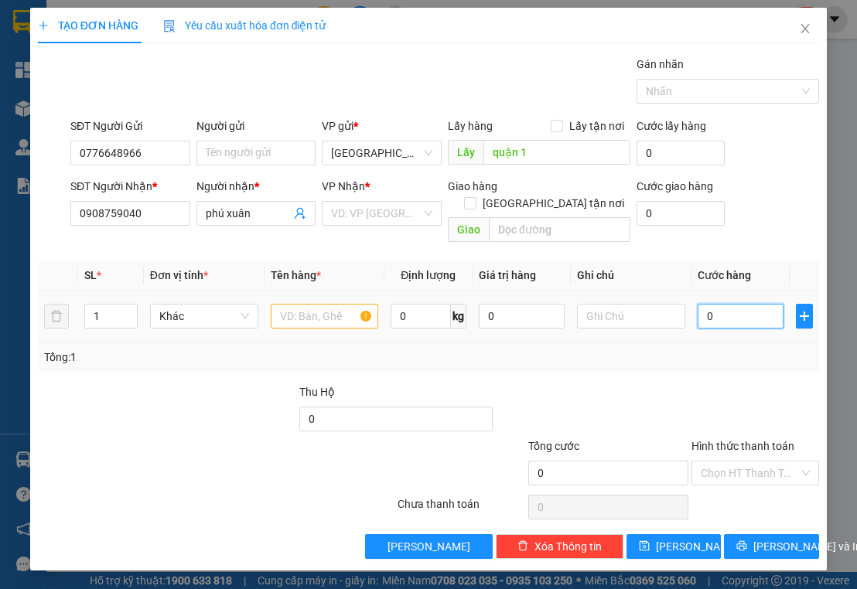
click at [755, 306] on input "0" at bounding box center [741, 316] width 86 height 25
type input "1"
type input "10"
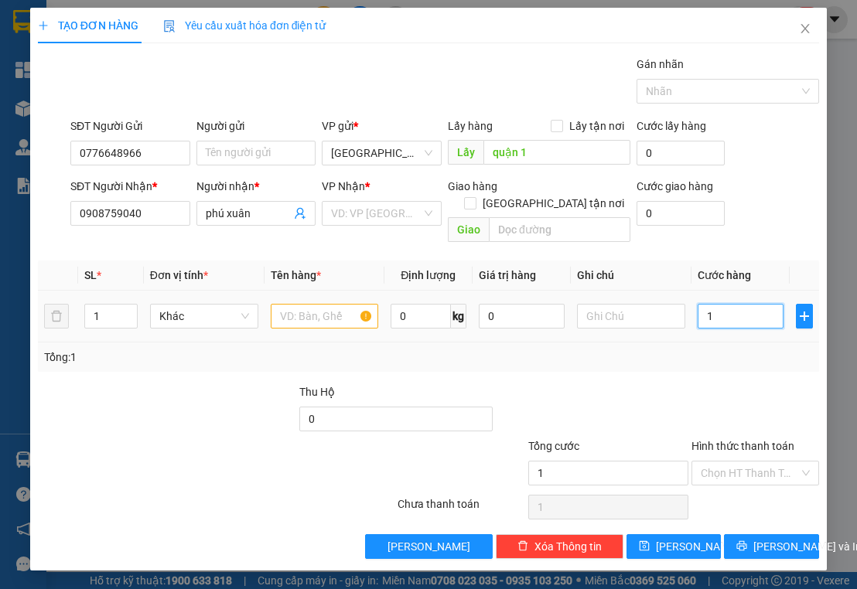
type input "10"
type input "100"
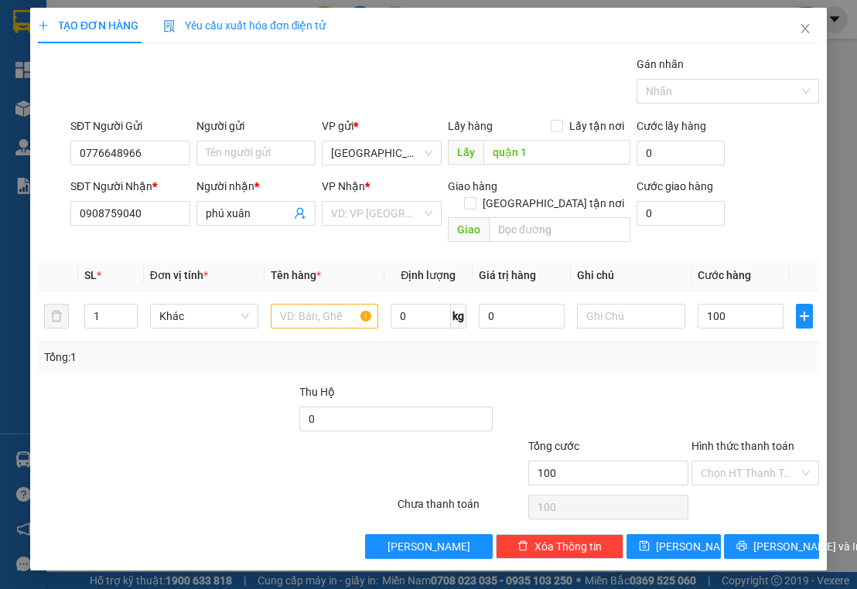
type input "100.000"
click at [750, 349] on div "Tổng: 1" at bounding box center [428, 357] width 769 height 17
click at [773, 538] on span "[PERSON_NAME] và In" at bounding box center [807, 546] width 108 height 17
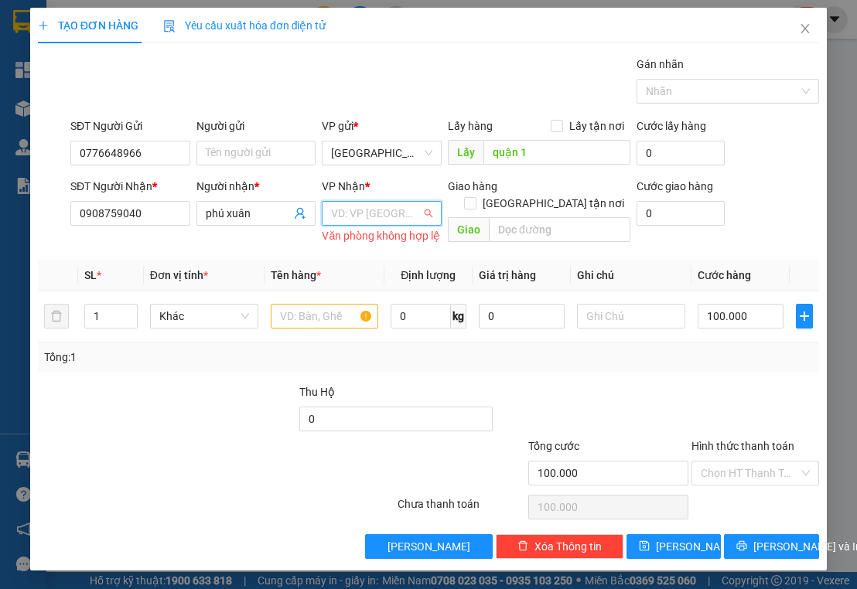
click at [359, 205] on input "search" at bounding box center [376, 213] width 90 height 23
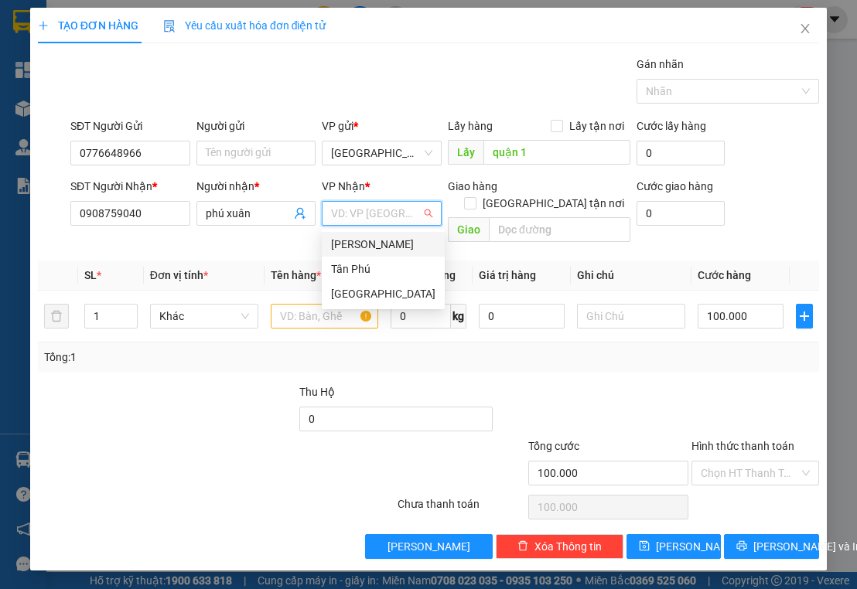
click at [377, 244] on div "[PERSON_NAME]" at bounding box center [383, 244] width 104 height 17
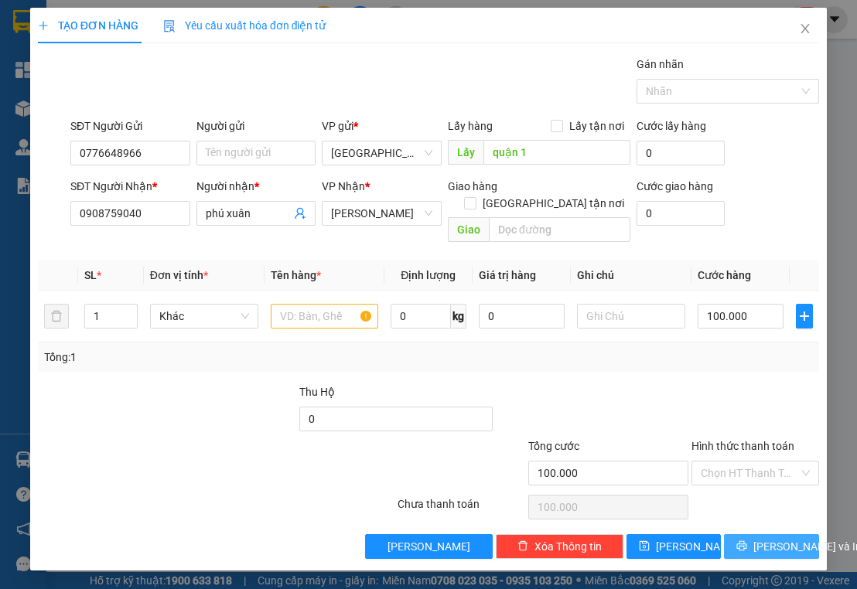
click at [771, 538] on span "[PERSON_NAME] và In" at bounding box center [807, 546] width 108 height 17
click at [322, 304] on input "text" at bounding box center [325, 316] width 108 height 25
type input "1 thùng"
click at [747, 541] on icon "printer" at bounding box center [742, 546] width 10 height 10
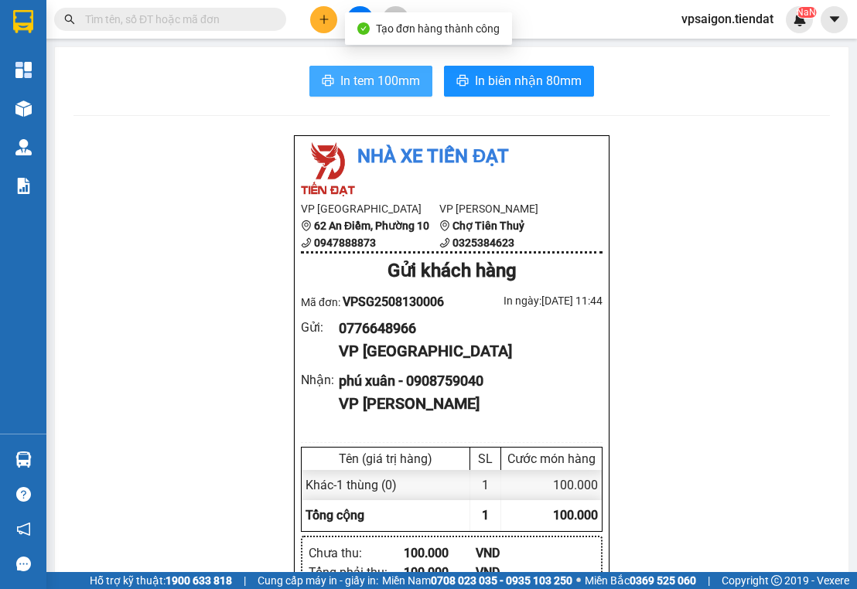
click at [372, 84] on span "In tem 100mm" at bounding box center [380, 80] width 80 height 19
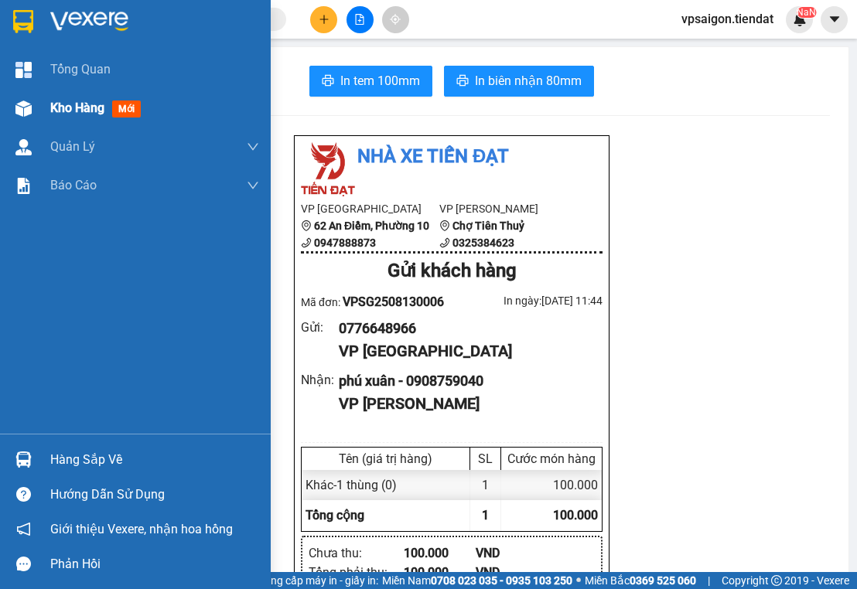
click at [80, 108] on span "Kho hàng" at bounding box center [77, 108] width 54 height 15
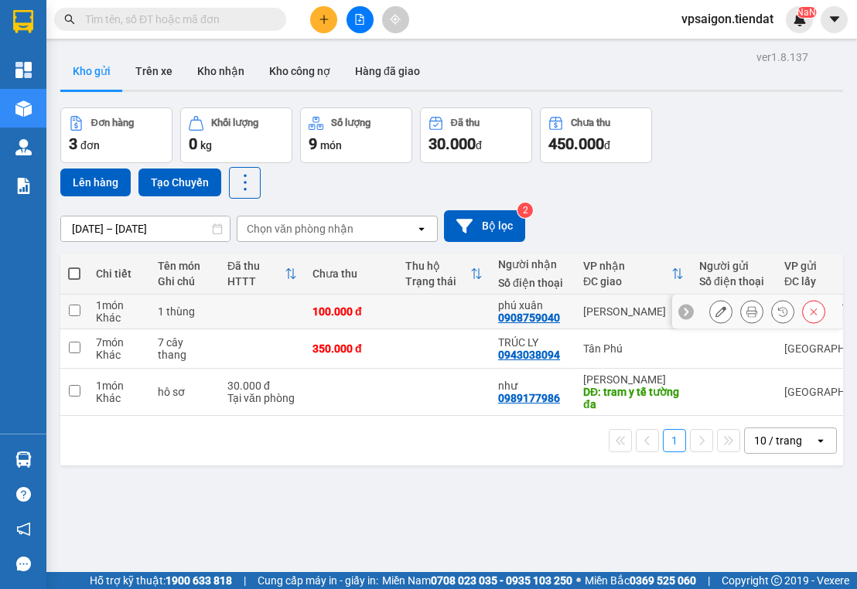
click at [532, 316] on div "0908759040" at bounding box center [529, 318] width 62 height 12
copy div "0908759040"
click at [267, 495] on div "ver 1.8.137 Kho gửi Trên xe Kho nhận Kho công nợ Hàng đã giao Đơn hàng 3 đơn Kh…" at bounding box center [451, 340] width 795 height 589
